Goal: Find specific page/section: Find specific page/section

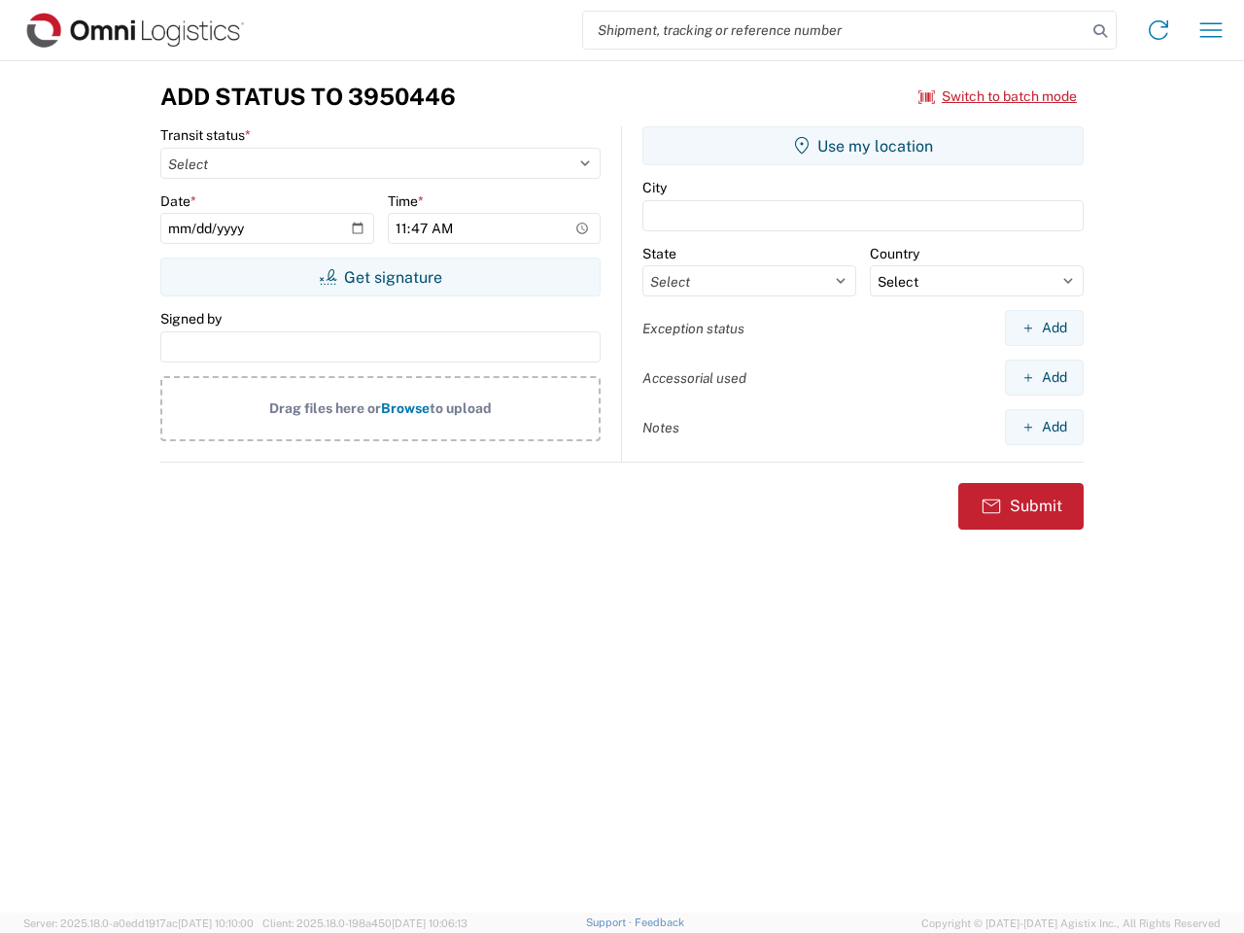
click at [835, 30] on input "search" at bounding box center [834, 30] width 503 height 37
click at [1100, 31] on icon at bounding box center [1099, 30] width 27 height 27
click at [1158, 30] on icon at bounding box center [1158, 30] width 31 height 31
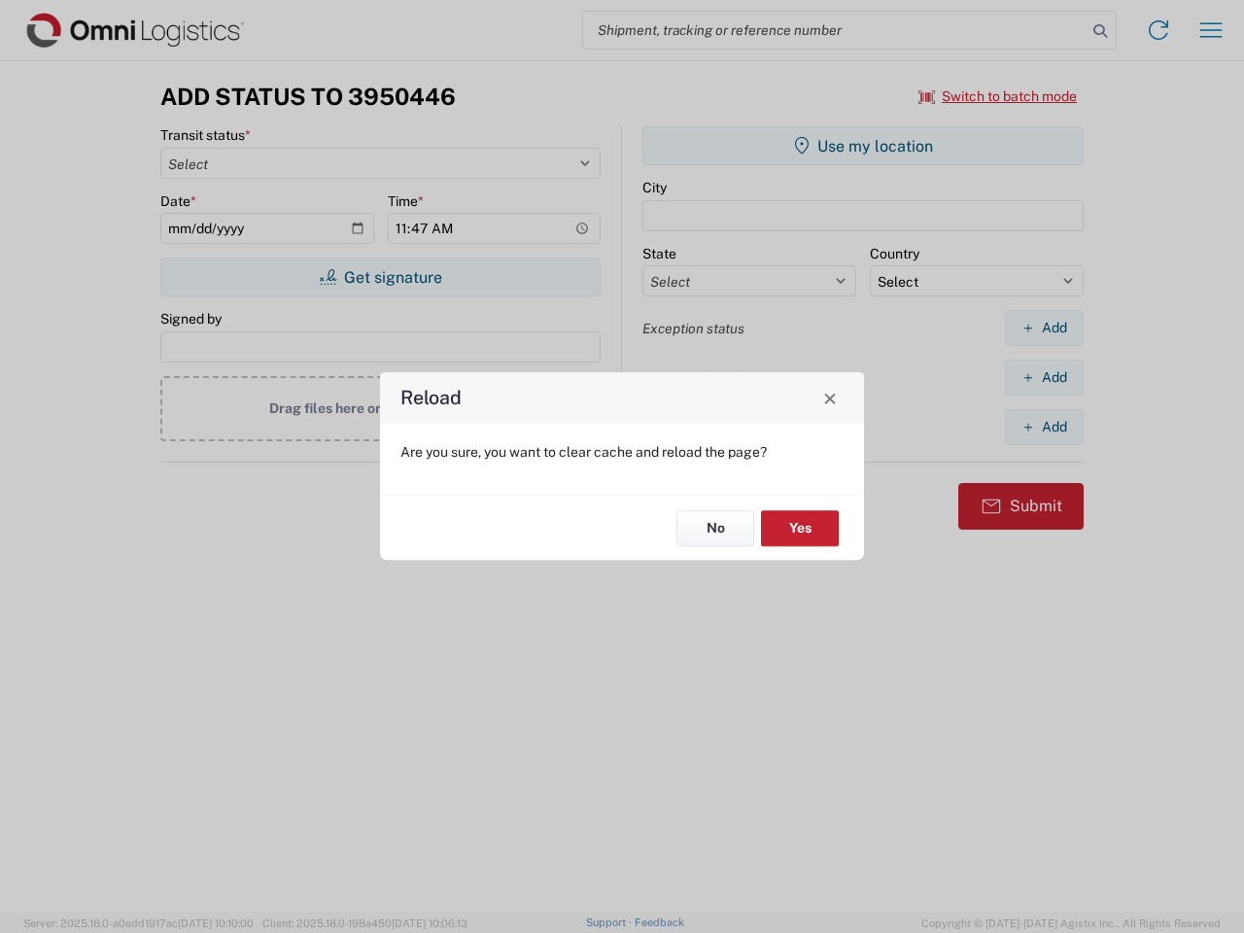
click at [1211, 30] on div "Reload Are you sure, you want to clear cache and reload the page? No Yes" at bounding box center [622, 466] width 1244 height 933
click at [998, 96] on div "Reload Are you sure, you want to clear cache and reload the page? No Yes" at bounding box center [622, 466] width 1244 height 933
click at [380, 277] on div "Reload Are you sure, you want to clear cache and reload the page? No Yes" at bounding box center [622, 466] width 1244 height 933
click at [863, 146] on div "Reload Are you sure, you want to clear cache and reload the page? No Yes" at bounding box center [622, 466] width 1244 height 933
click at [1044, 327] on div "Reload Are you sure, you want to clear cache and reload the page? No Yes" at bounding box center [622, 466] width 1244 height 933
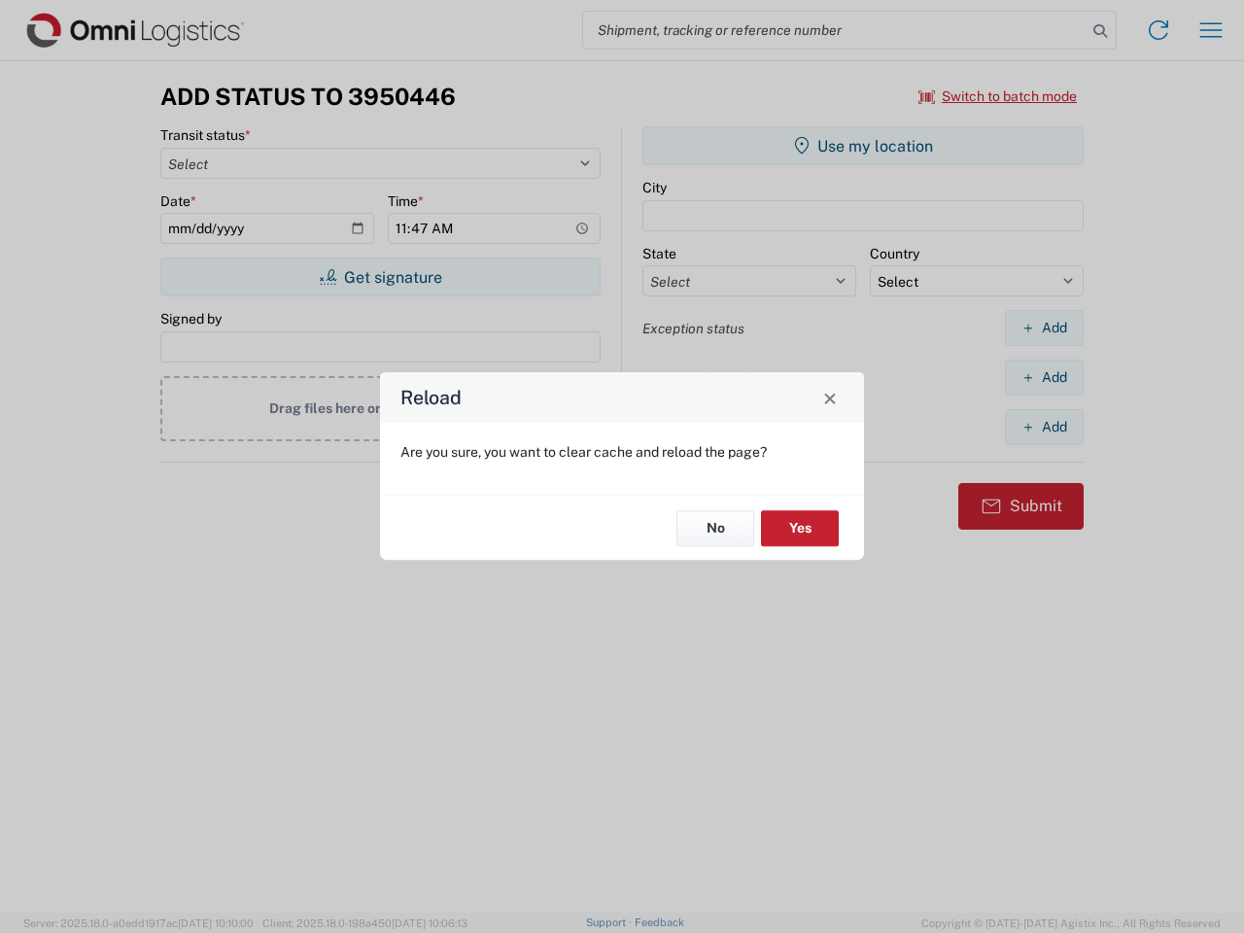
click at [1044, 377] on div "Reload Are you sure, you want to clear cache and reload the page? No Yes" at bounding box center [622, 466] width 1244 height 933
click at [1044, 427] on div "Reload Are you sure, you want to clear cache and reload the page? No Yes" at bounding box center [622, 466] width 1244 height 933
